Goal: Task Accomplishment & Management: Manage account settings

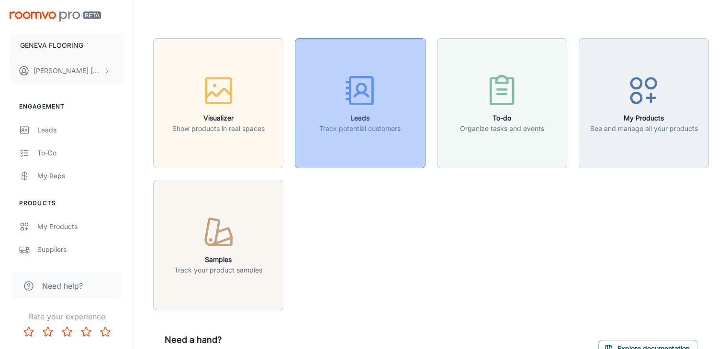
click at [358, 149] on button "Leads Track potential customers" at bounding box center [360, 103] width 130 height 130
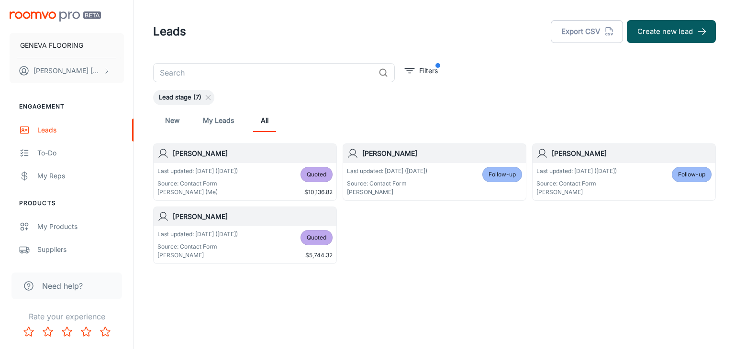
click at [484, 117] on div "New My Leads All" at bounding box center [434, 120] width 547 height 23
click at [218, 124] on link "My Leads" at bounding box center [218, 120] width 31 height 23
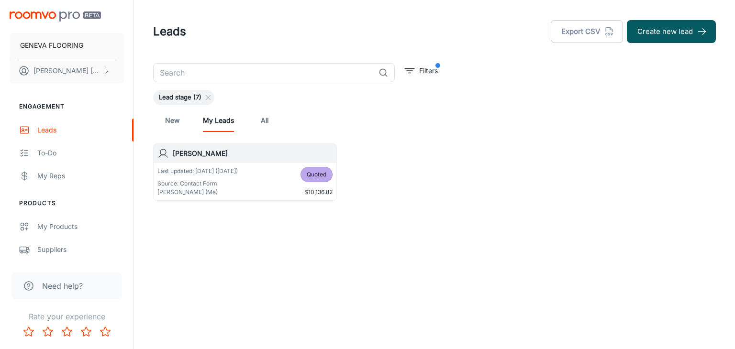
click at [174, 121] on link "New" at bounding box center [172, 120] width 23 height 23
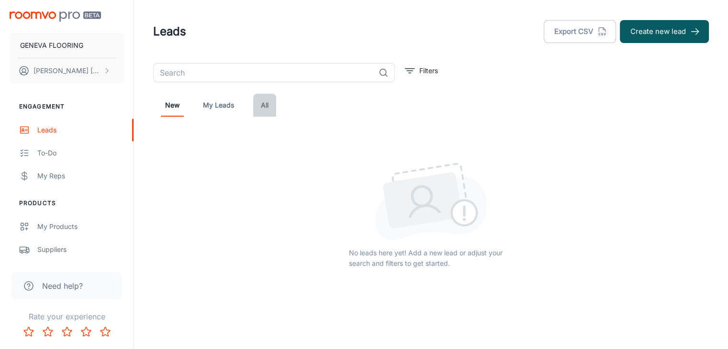
click at [259, 106] on link "All" at bounding box center [264, 105] width 23 height 23
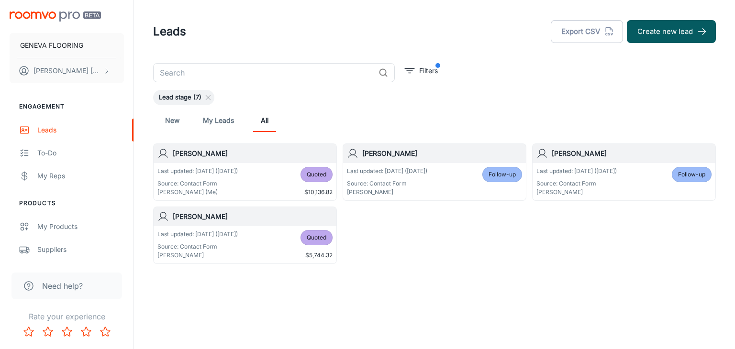
click at [221, 119] on link "My Leads" at bounding box center [218, 120] width 31 height 23
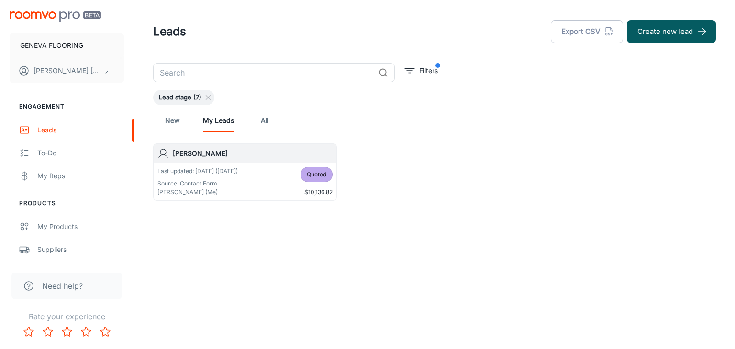
click at [255, 117] on link "All" at bounding box center [264, 120] width 23 height 23
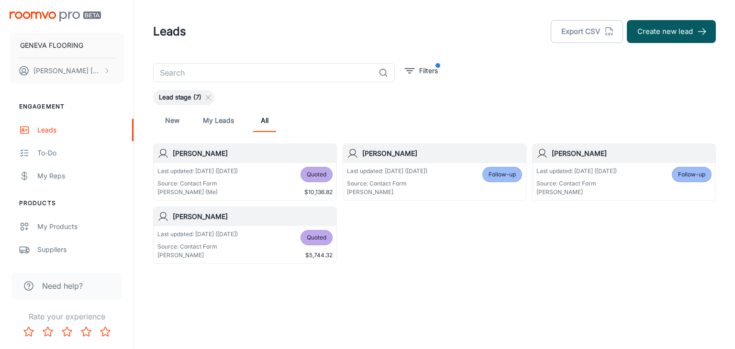
click at [477, 70] on div "​ Filters Lead stage (7) New My Leads All Paul Botros Last updated: Sep 30 (6 d…" at bounding box center [435, 163] width 586 height 201
click at [492, 25] on div "Leads Export CSV Create new lead" at bounding box center [434, 31] width 563 height 25
click at [458, 55] on header "Leads Export CSV Create new lead" at bounding box center [435, 31] width 586 height 63
click at [469, 122] on div "New My Leads All" at bounding box center [434, 120] width 547 height 23
click at [352, 44] on div "Leads Export CSV Create new lead" at bounding box center [434, 31] width 563 height 25
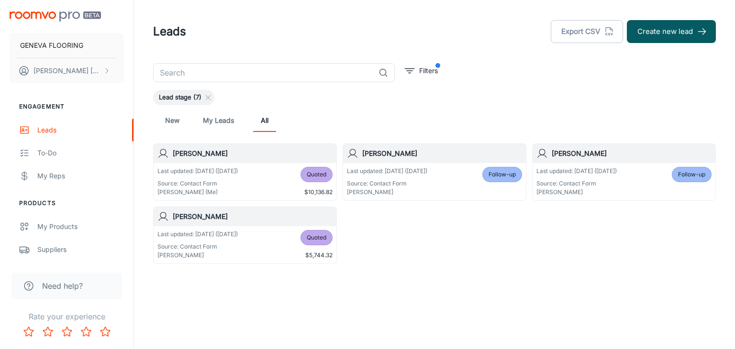
click at [477, 92] on div "Lead stage (7)" at bounding box center [434, 97] width 563 height 15
